Goal: Navigation & Orientation: Find specific page/section

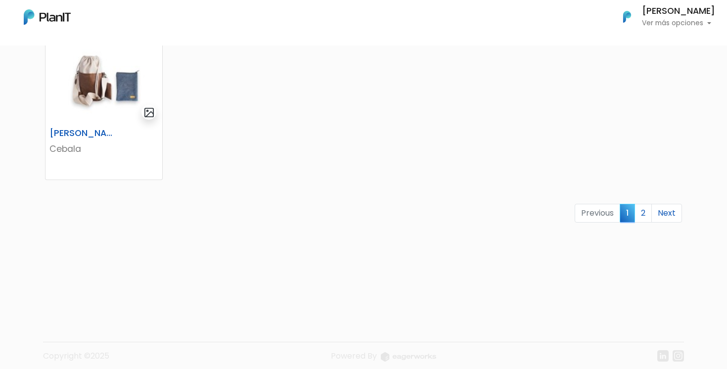
scroll to position [671, 0]
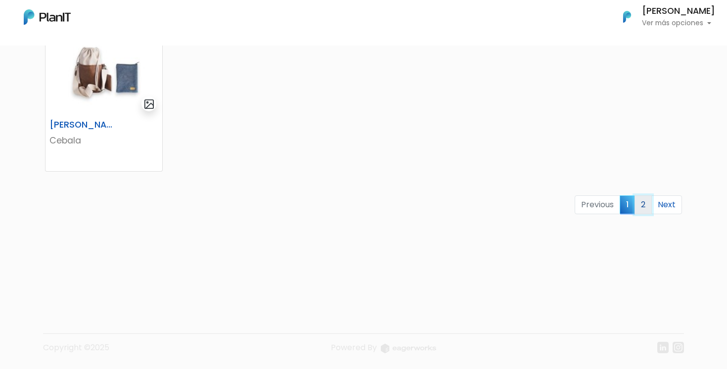
click at [645, 205] on link "2" at bounding box center [642, 204] width 17 height 19
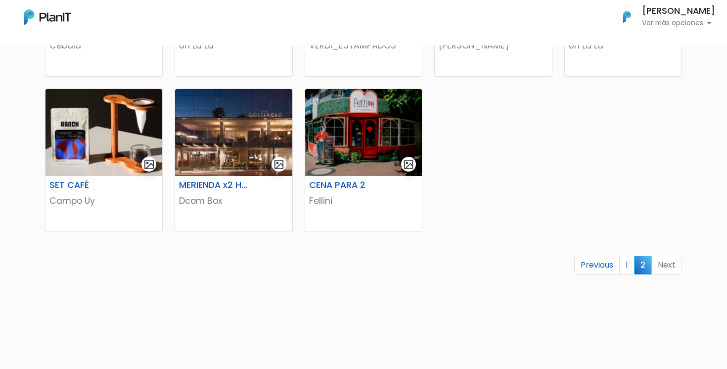
scroll to position [360, 0]
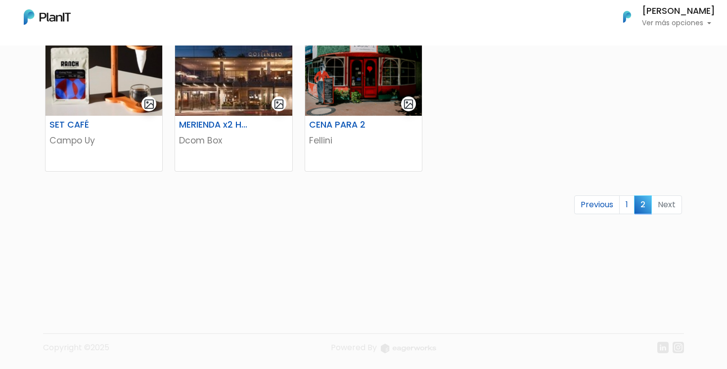
click at [694, 22] on p "Ver más opciones" at bounding box center [678, 23] width 73 height 7
click at [694, 23] on p "Ver más opciones" at bounding box center [678, 23] width 73 height 7
click at [626, 204] on link "1" at bounding box center [626, 204] width 15 height 19
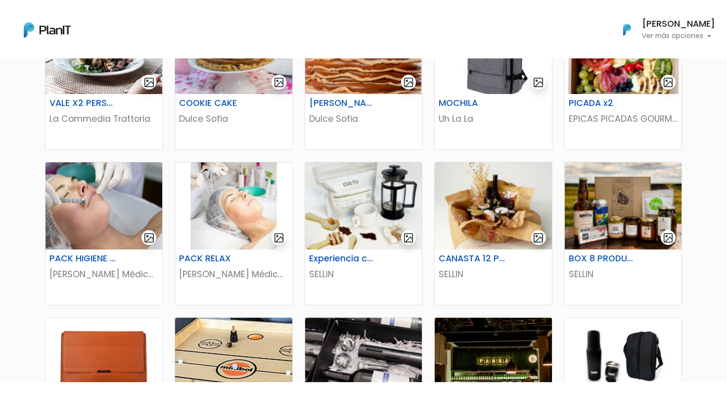
scroll to position [245, 0]
